Goal: Find contact information: Find contact information

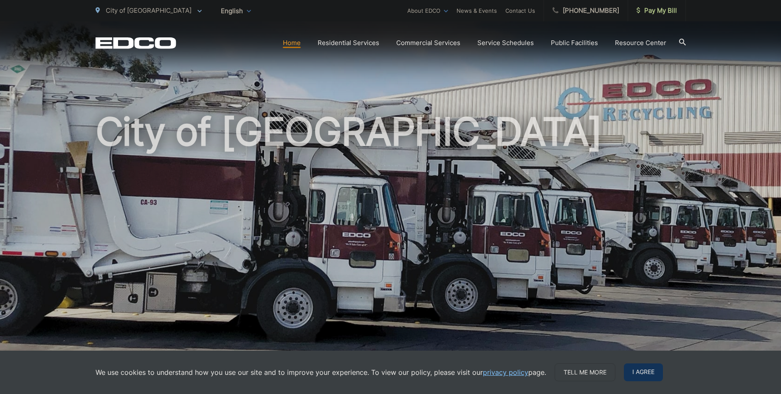
click at [626, 375] on span "I agree" at bounding box center [643, 372] width 39 height 18
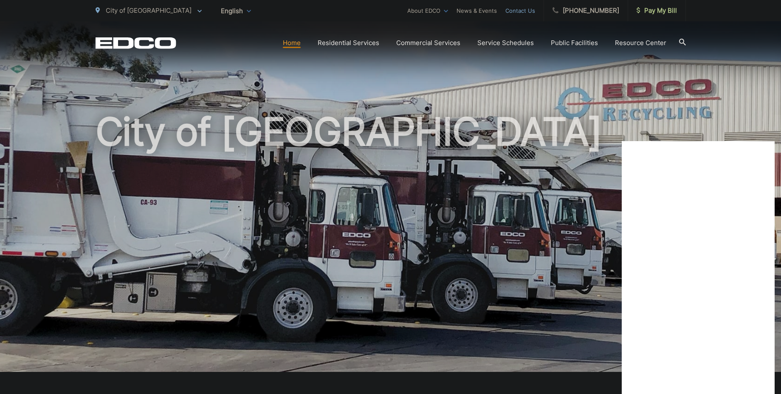
click at [531, 10] on link "Contact Us" at bounding box center [521, 11] width 30 height 10
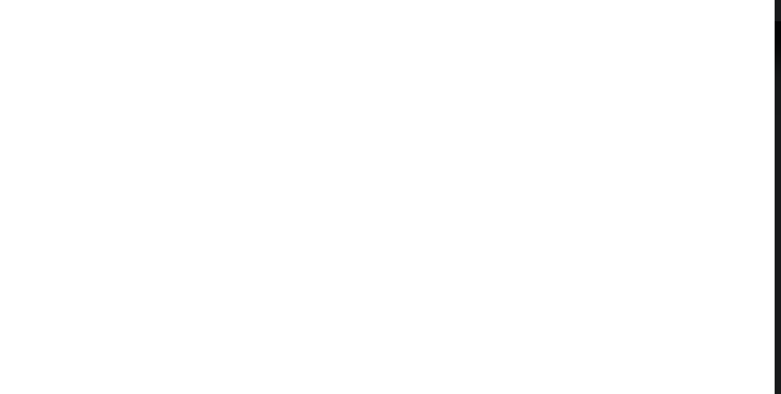
scroll to position [535, 0]
